Goal: Task Accomplishment & Management: Use online tool/utility

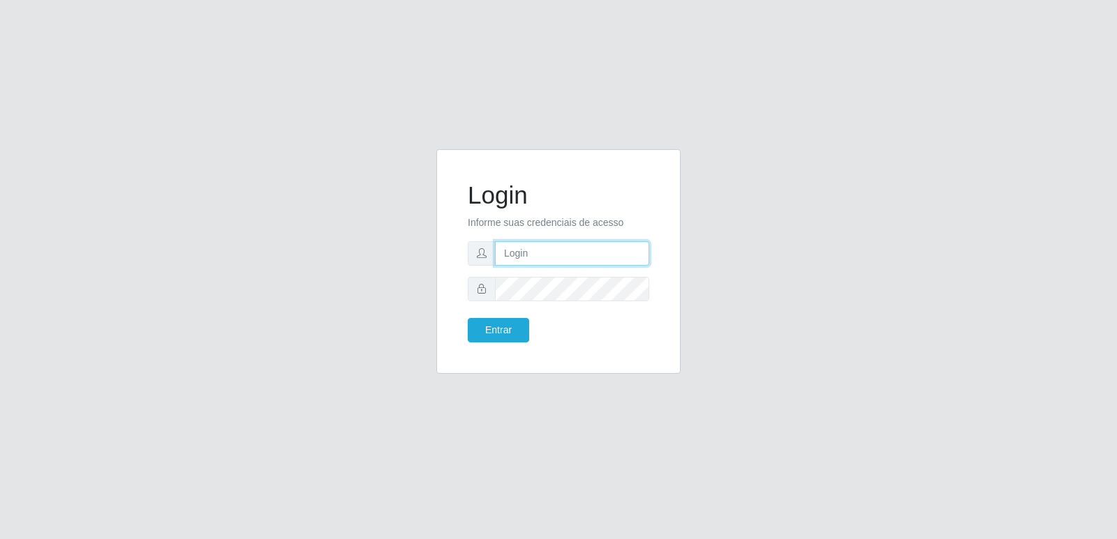
click at [514, 260] on input "text" at bounding box center [572, 253] width 154 height 24
type input "[EMAIL_ADDRESS][DOMAIN_NAME]"
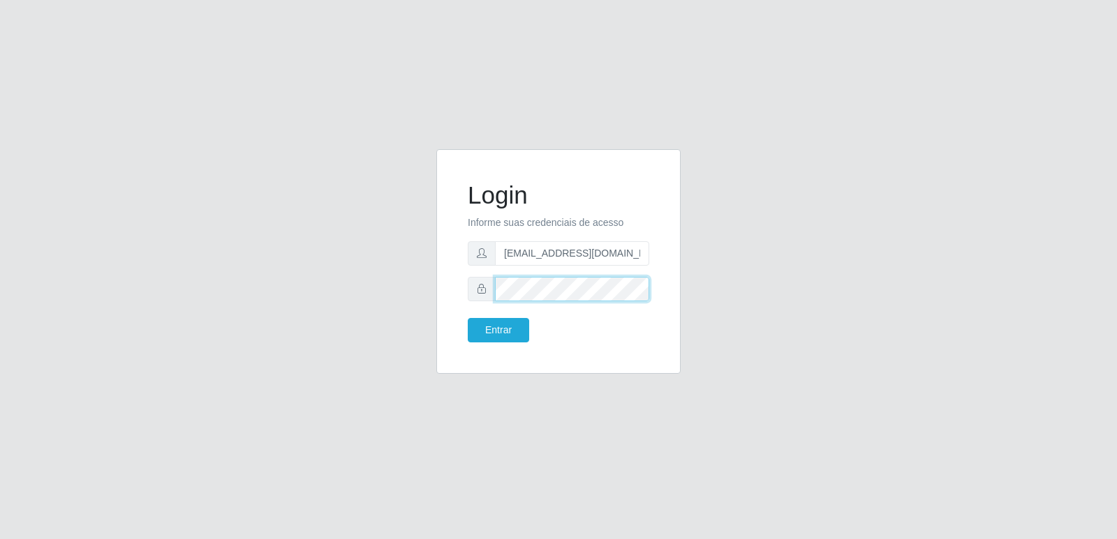
click at [468, 318] on button "Entrar" at bounding box center [498, 330] width 61 height 24
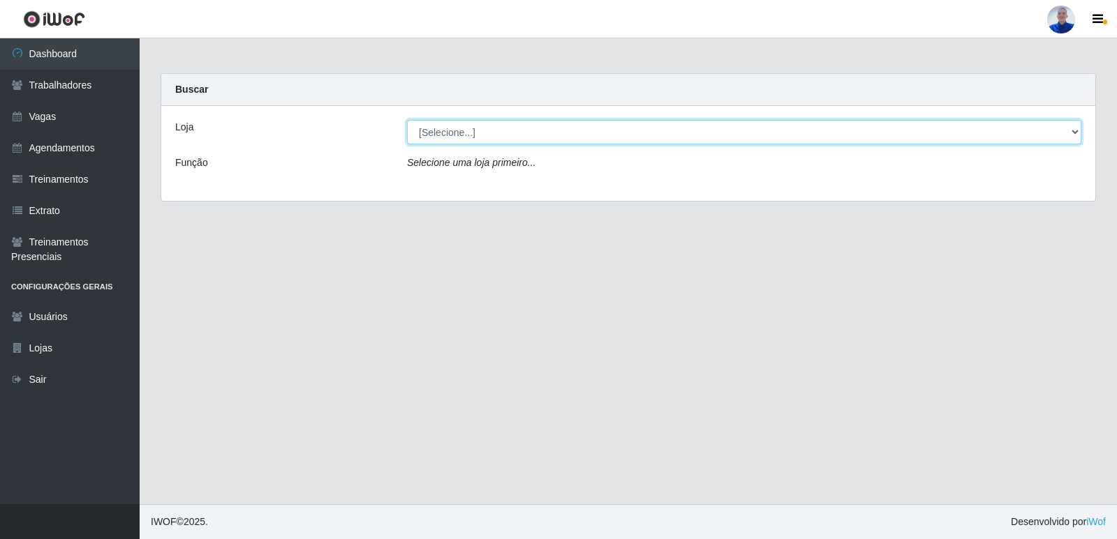
click at [482, 131] on select "[Selecione...] Supermercado [GEOGRAPHIC_DATA]" at bounding box center [744, 132] width 674 height 24
select select "165"
click at [407, 120] on select "[Selecione...] Supermercado [GEOGRAPHIC_DATA]" at bounding box center [744, 132] width 674 height 24
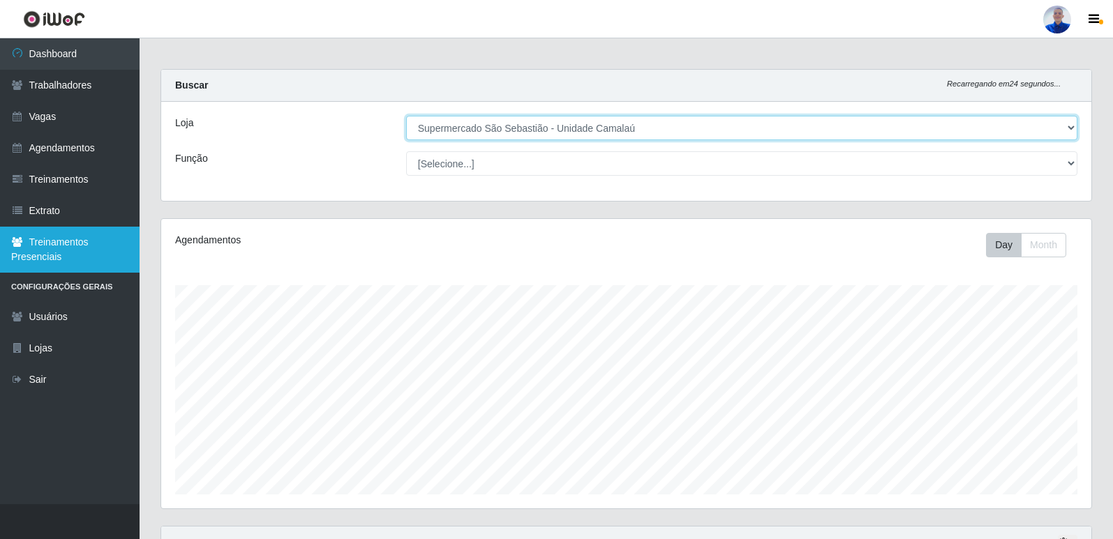
scroll to position [139, 0]
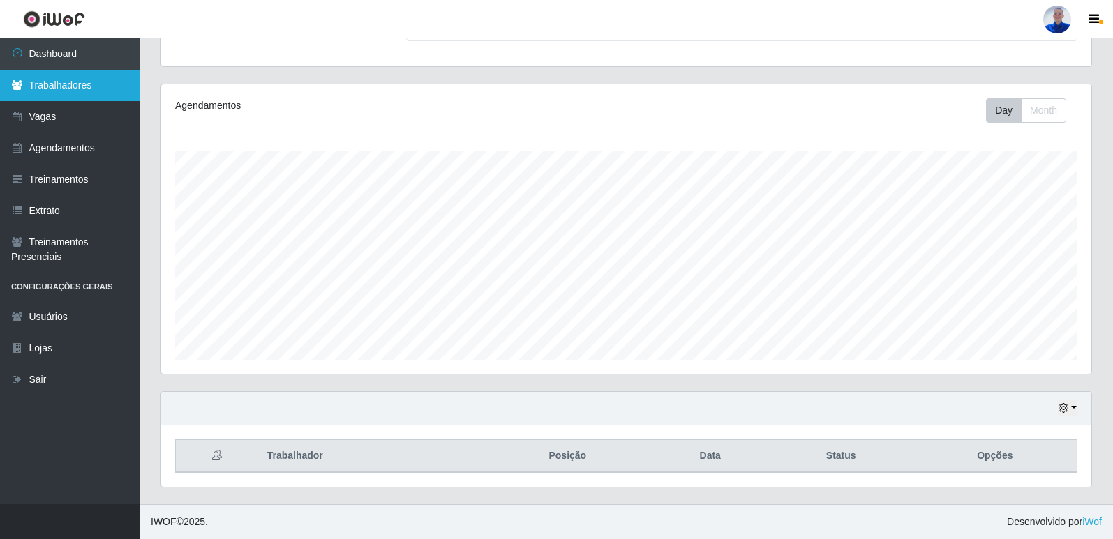
click at [68, 82] on link "Trabalhadores" at bounding box center [70, 85] width 140 height 31
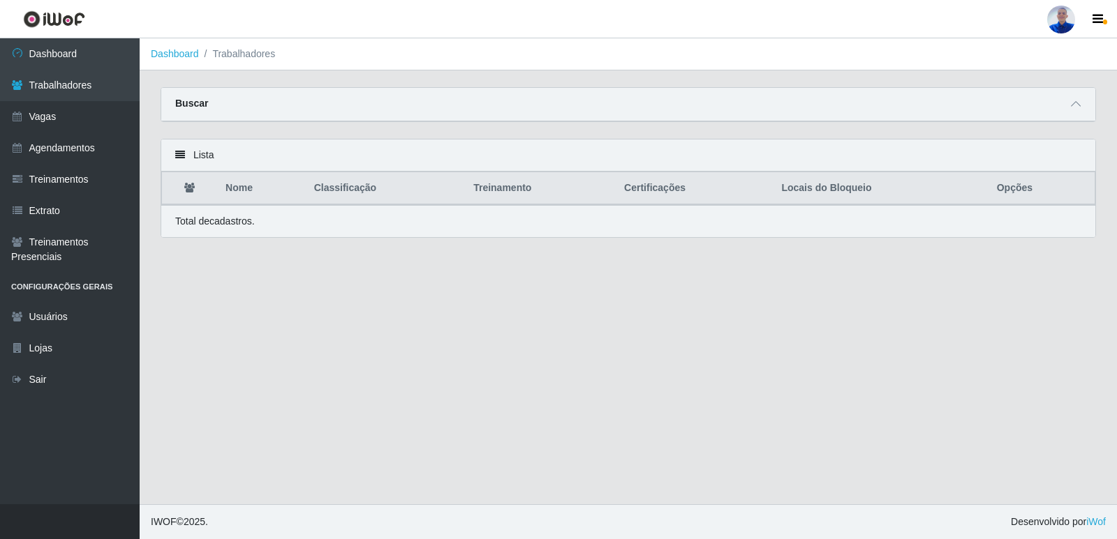
click at [828, 189] on th "Locais do Bloqueio" at bounding box center [880, 188] width 215 height 33
click at [1080, 103] on icon at bounding box center [1075, 104] width 10 height 10
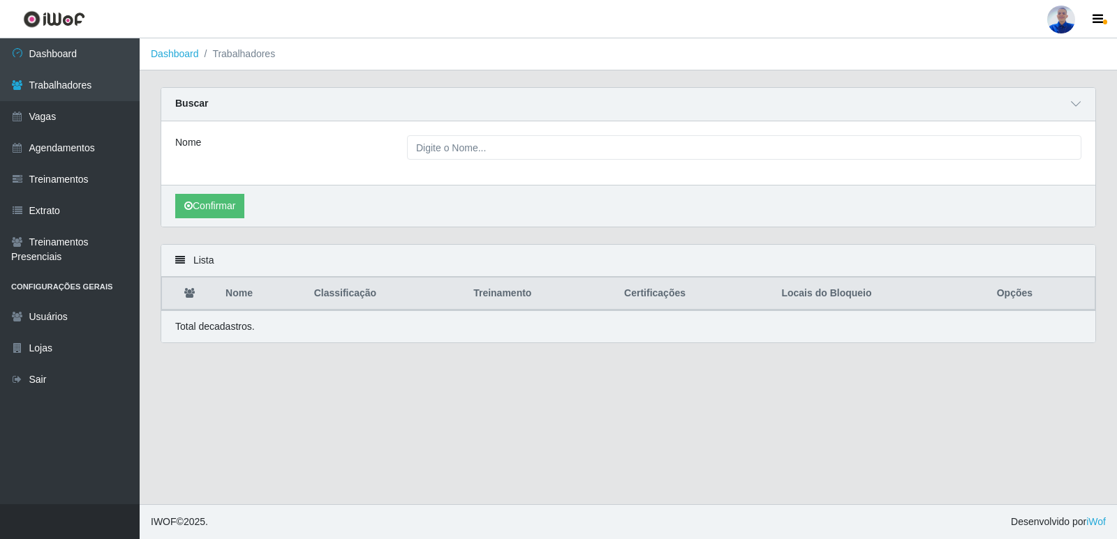
click at [179, 263] on icon at bounding box center [180, 260] width 10 height 10
click at [24, 382] on link "Sair" at bounding box center [70, 379] width 140 height 31
